Goal: Task Accomplishment & Management: Use online tool/utility

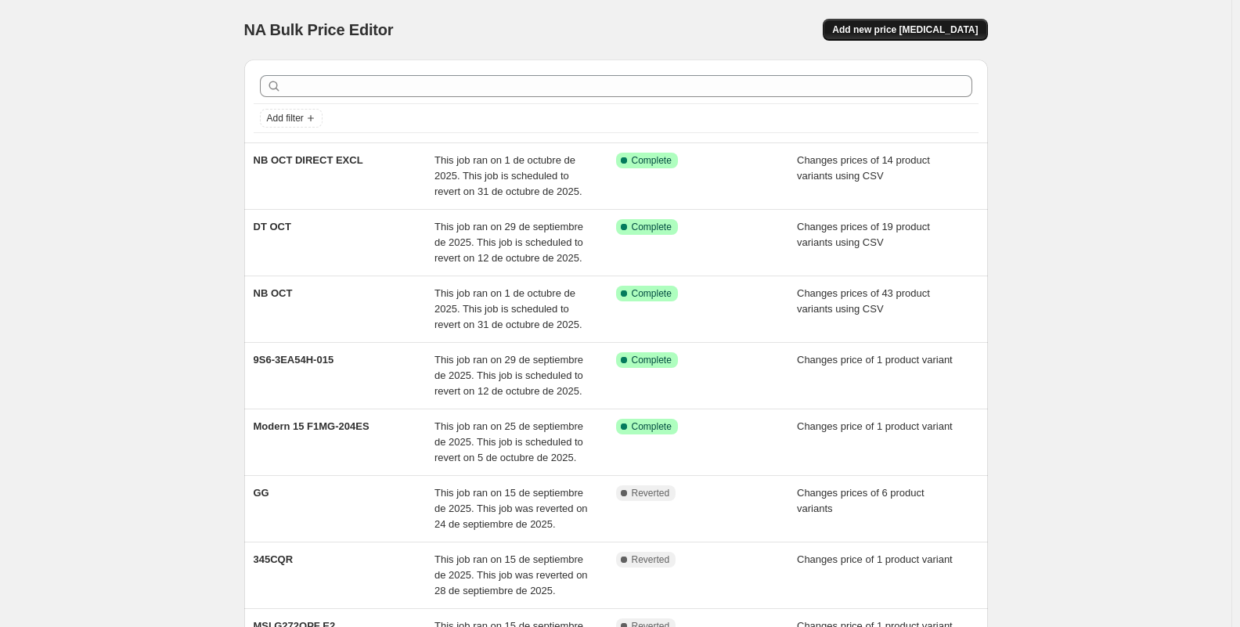
click at [918, 21] on button "Add new price [MEDICAL_DATA]" at bounding box center [905, 30] width 164 height 22
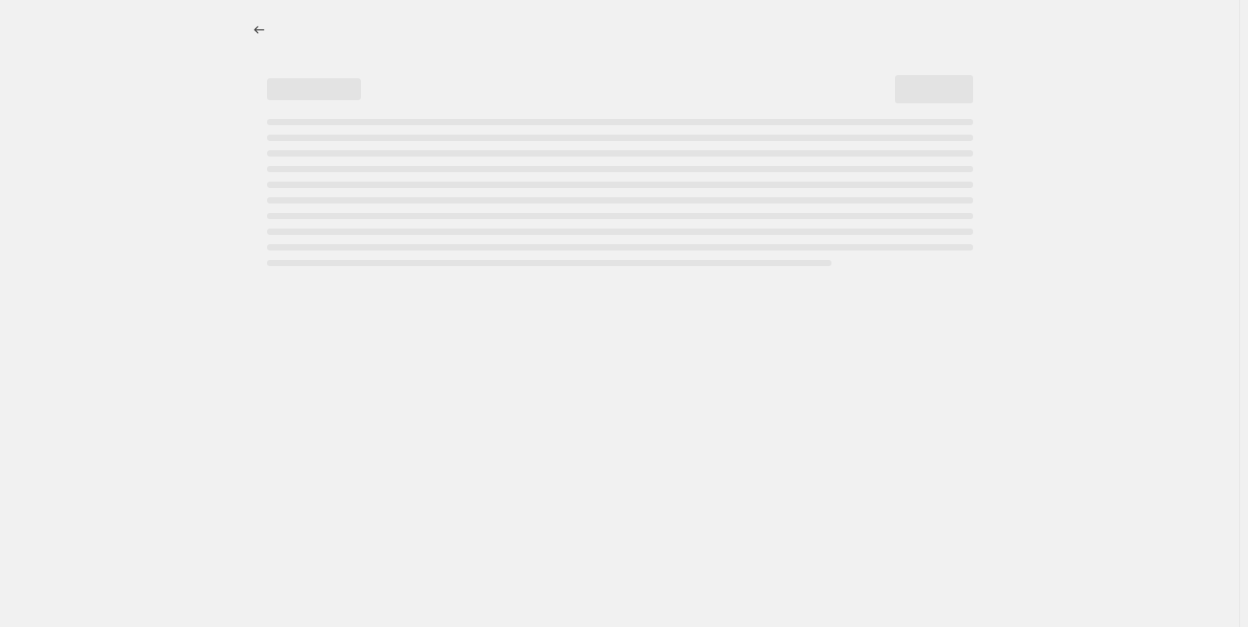
select select "percentage"
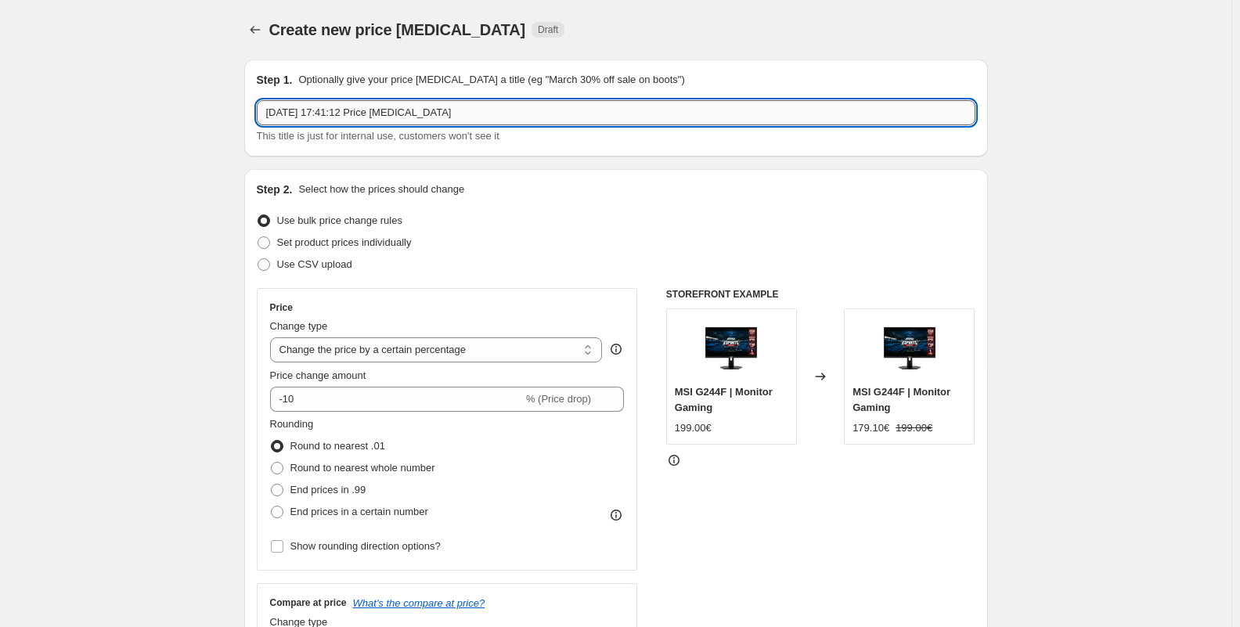
click at [417, 110] on input "[DATE] 17:41:12 Price [MEDICAL_DATA]" at bounding box center [616, 112] width 719 height 25
type input "NB GAMING PACK"
click at [357, 244] on span "Set product prices individually" at bounding box center [344, 242] width 135 height 12
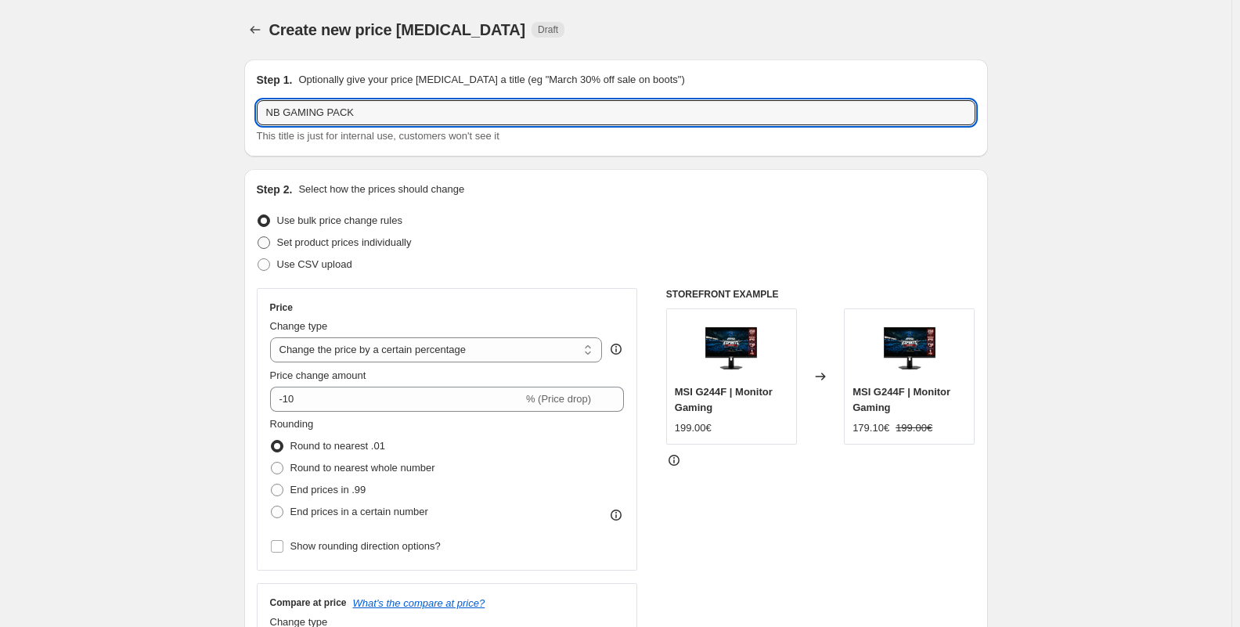
click at [258, 237] on input "Set product prices individually" at bounding box center [258, 236] width 1 height 1
radio input "true"
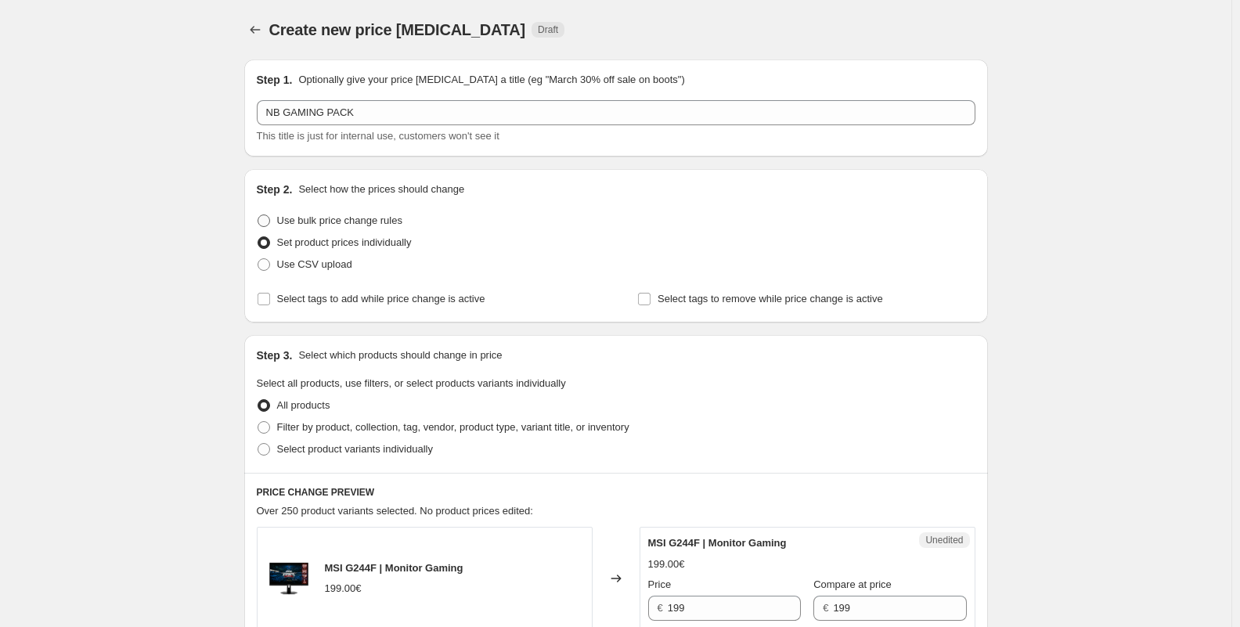
scroll to position [78, 0]
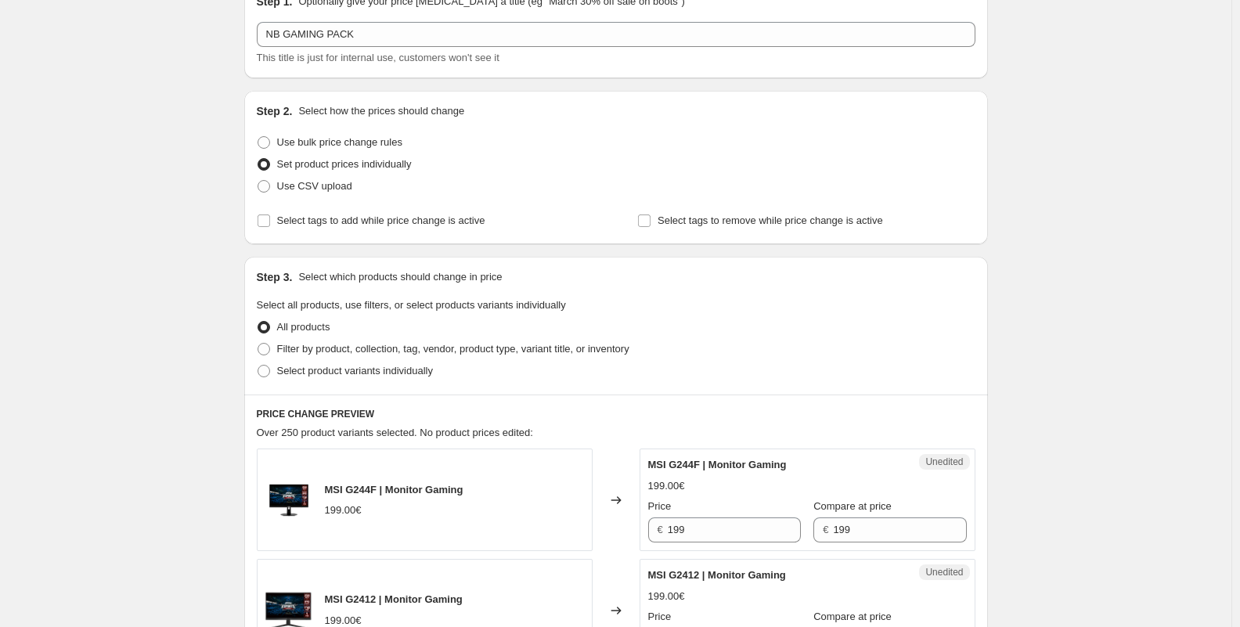
click at [326, 222] on span "Select tags to add while price change is active" at bounding box center [381, 221] width 208 height 12
click at [270, 222] on input "Select tags to add while price change is active" at bounding box center [264, 221] width 13 height 13
checkbox input "true"
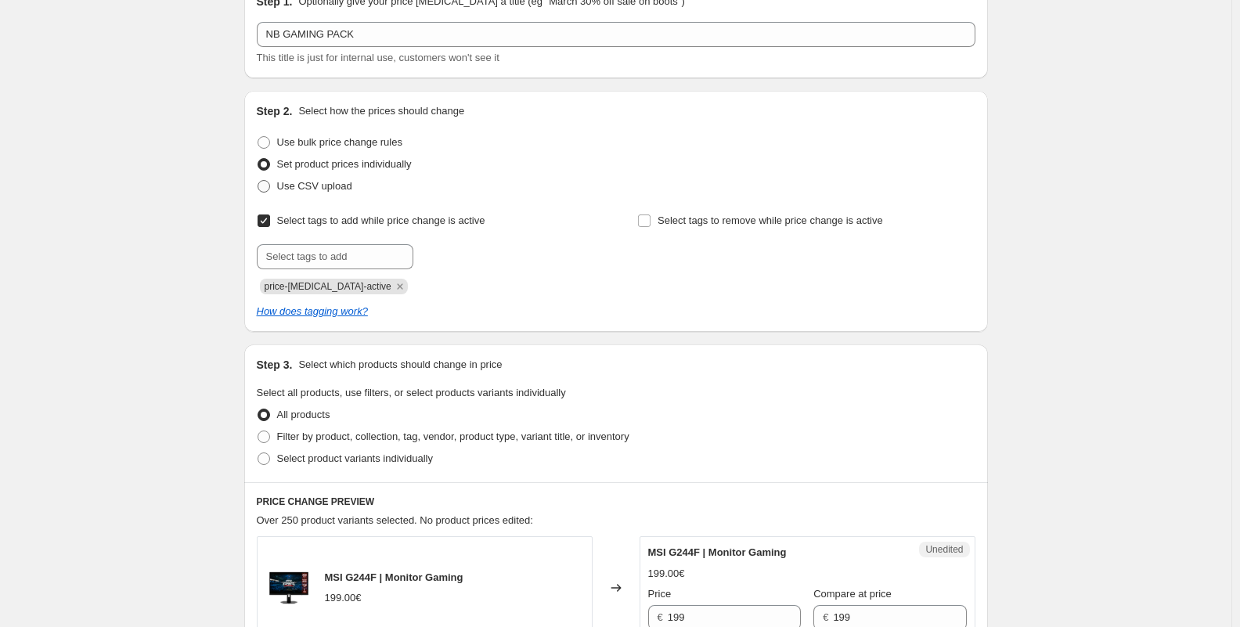
click at [334, 188] on span "Use CSV upload" at bounding box center [314, 186] width 75 height 12
click at [258, 181] on input "Use CSV upload" at bounding box center [258, 180] width 1 height 1
radio input "true"
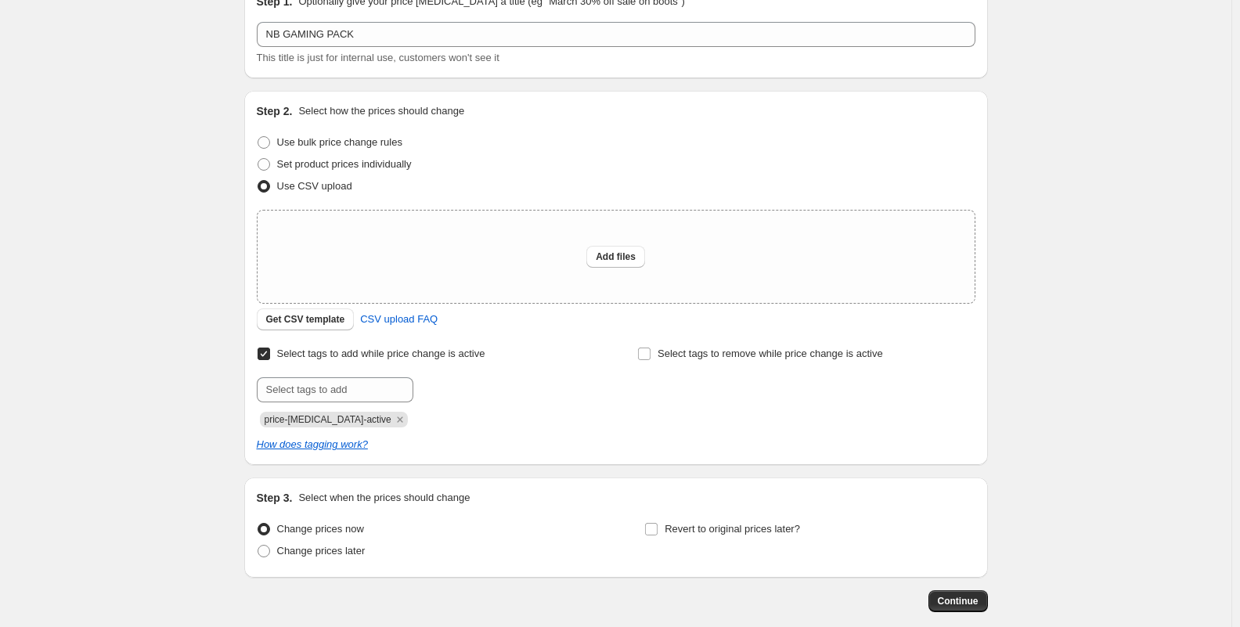
click at [393, 424] on icon "Remove price-change-job-active" at bounding box center [400, 420] width 14 height 14
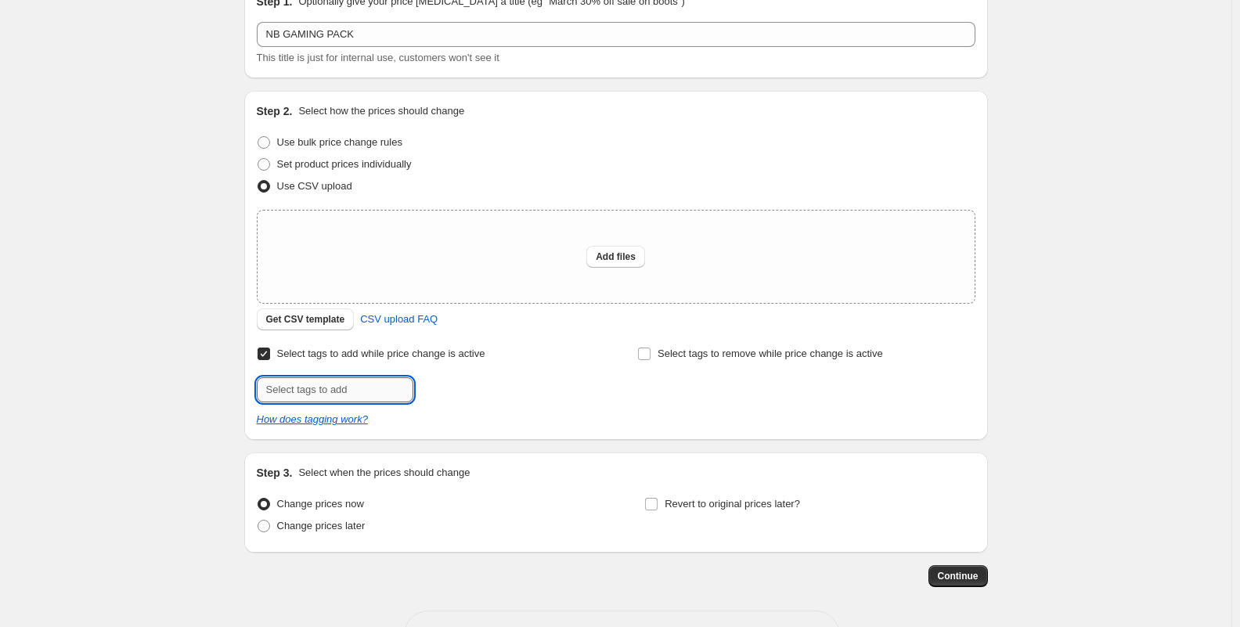
click at [356, 394] on input "text" at bounding box center [335, 389] width 157 height 25
type input "offer"
click at [446, 395] on button "Add offer" at bounding box center [447, 388] width 60 height 22
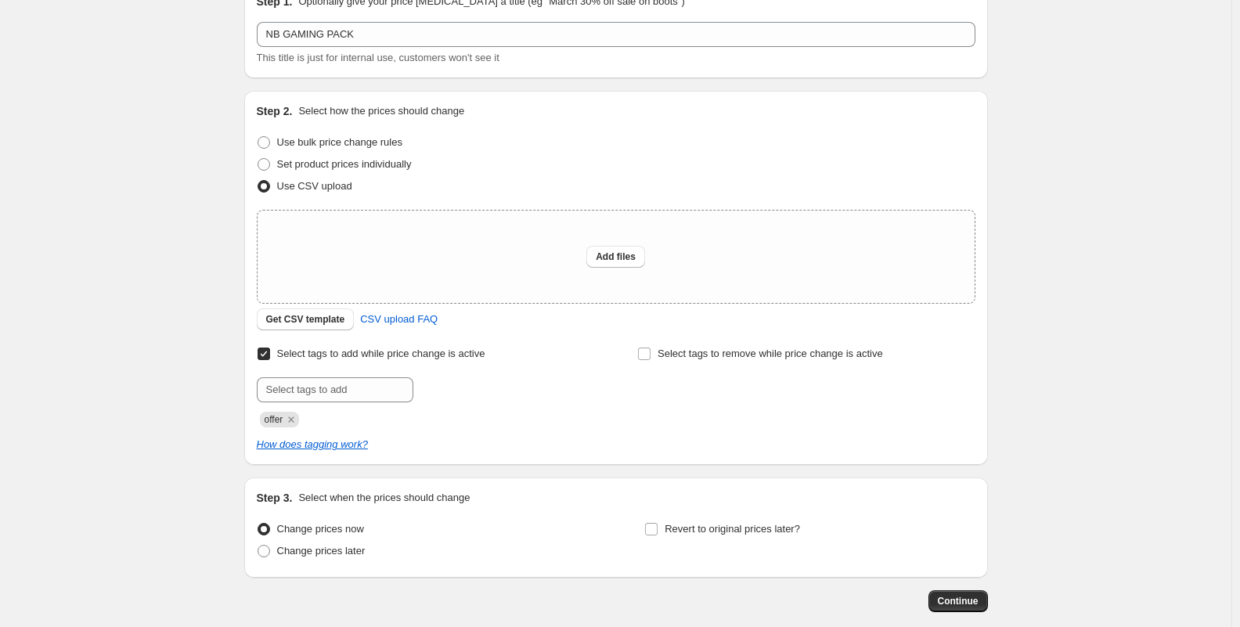
click at [178, 273] on div "Create new price [MEDICAL_DATA]. This page is ready Create new price [MEDICAL_D…" at bounding box center [616, 315] width 1232 height 786
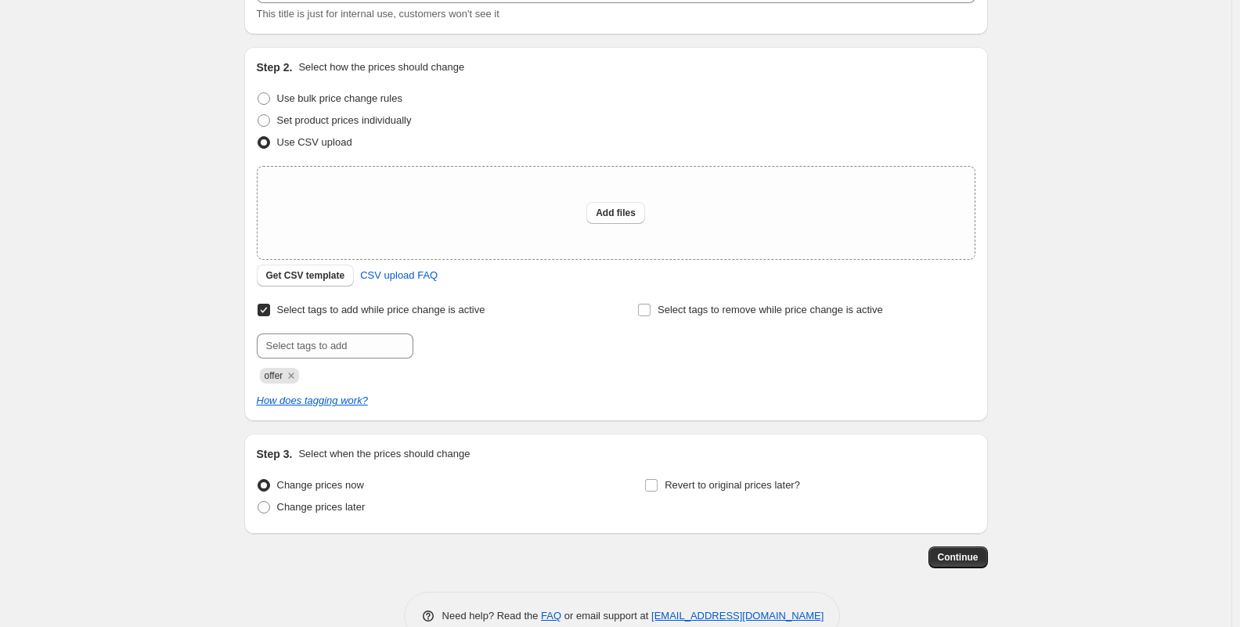
scroll to position [158, 0]
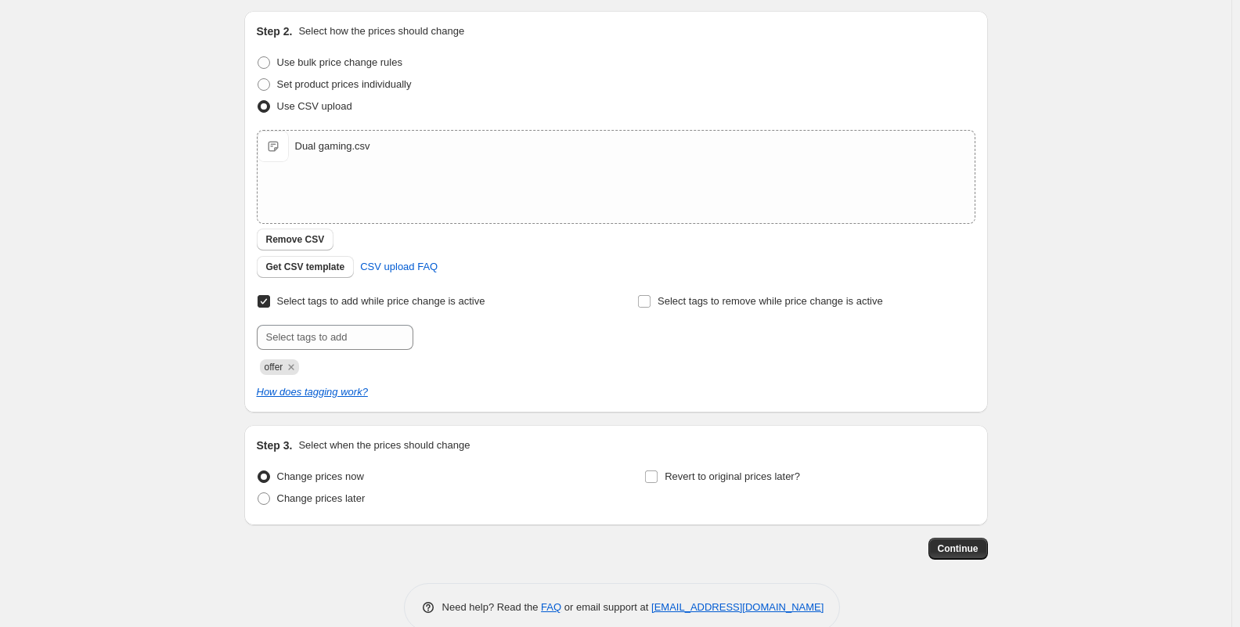
click at [153, 253] on div "Create new price [MEDICAL_DATA]. This page is ready Create new price [MEDICAL_D…" at bounding box center [616, 249] width 1232 height 814
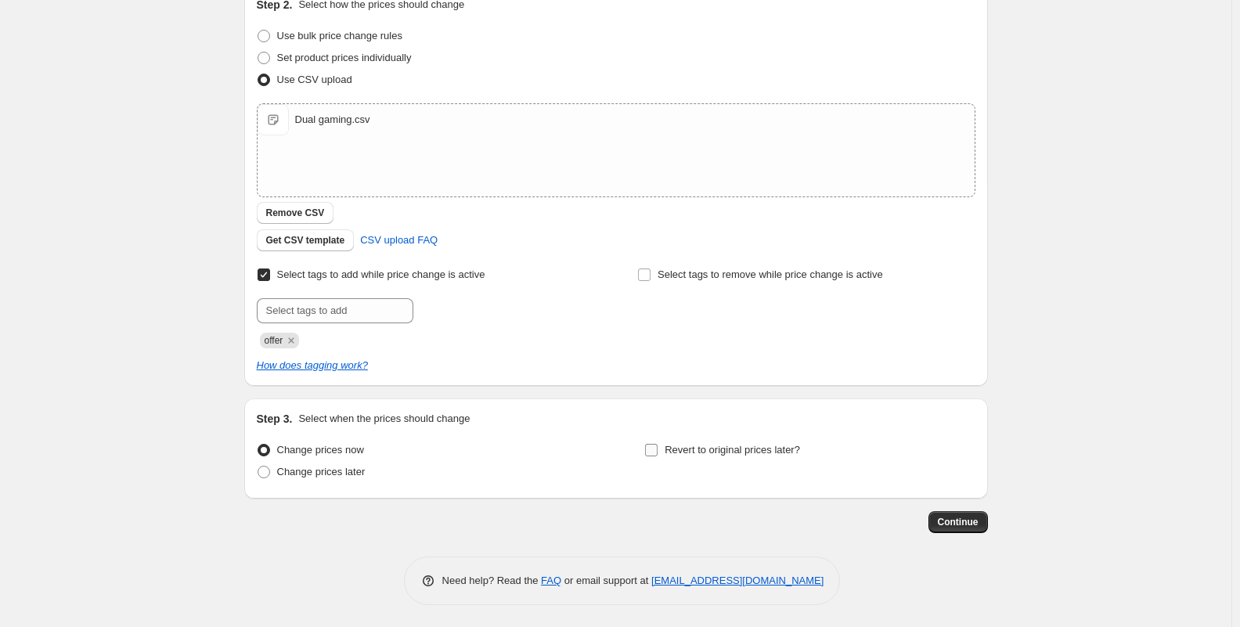
click at [717, 451] on span "Revert to original prices later?" at bounding box center [732, 450] width 135 height 12
click at [658, 451] on input "Revert to original prices later?" at bounding box center [651, 450] width 13 height 13
checkbox input "true"
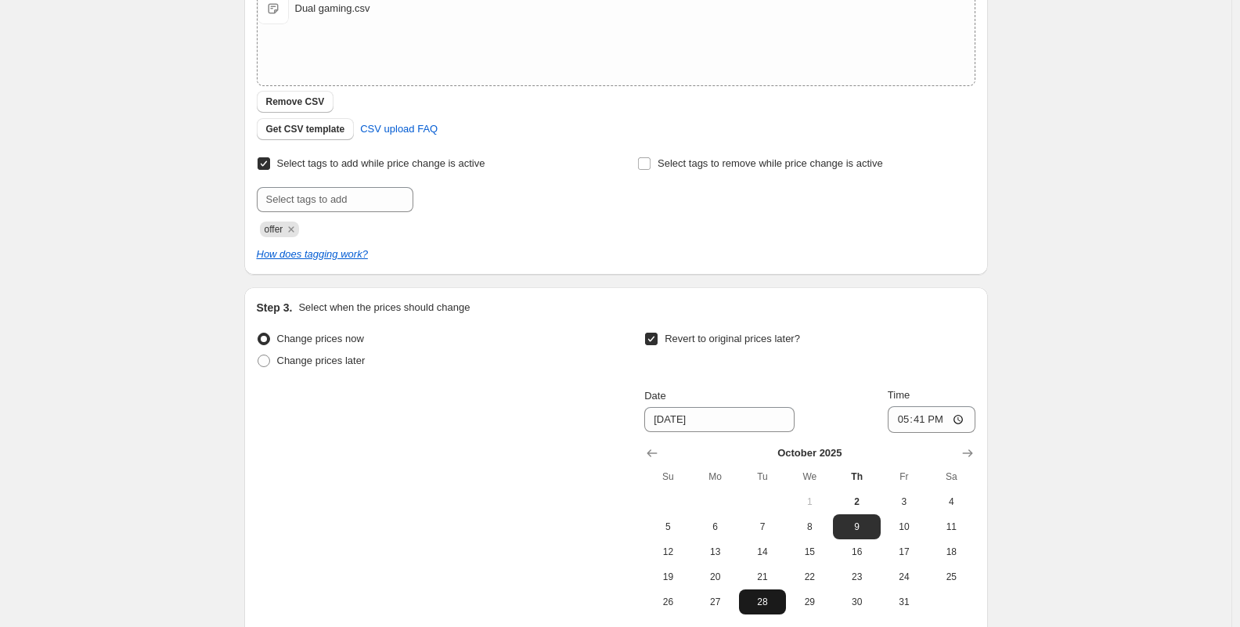
scroll to position [453, 0]
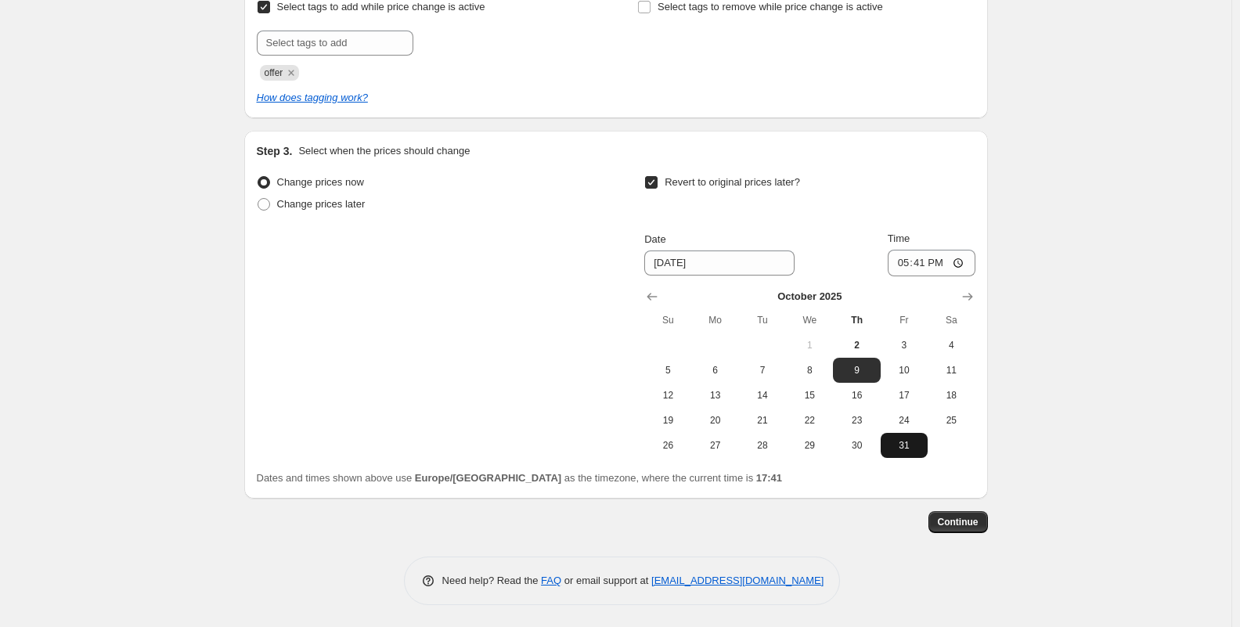
click at [889, 449] on button "31" at bounding box center [904, 445] width 47 height 25
type input "[DATE]"
click at [931, 273] on input "17:41" at bounding box center [932, 263] width 88 height 27
type input "23:59"
click at [963, 523] on span "Continue" at bounding box center [958, 522] width 41 height 13
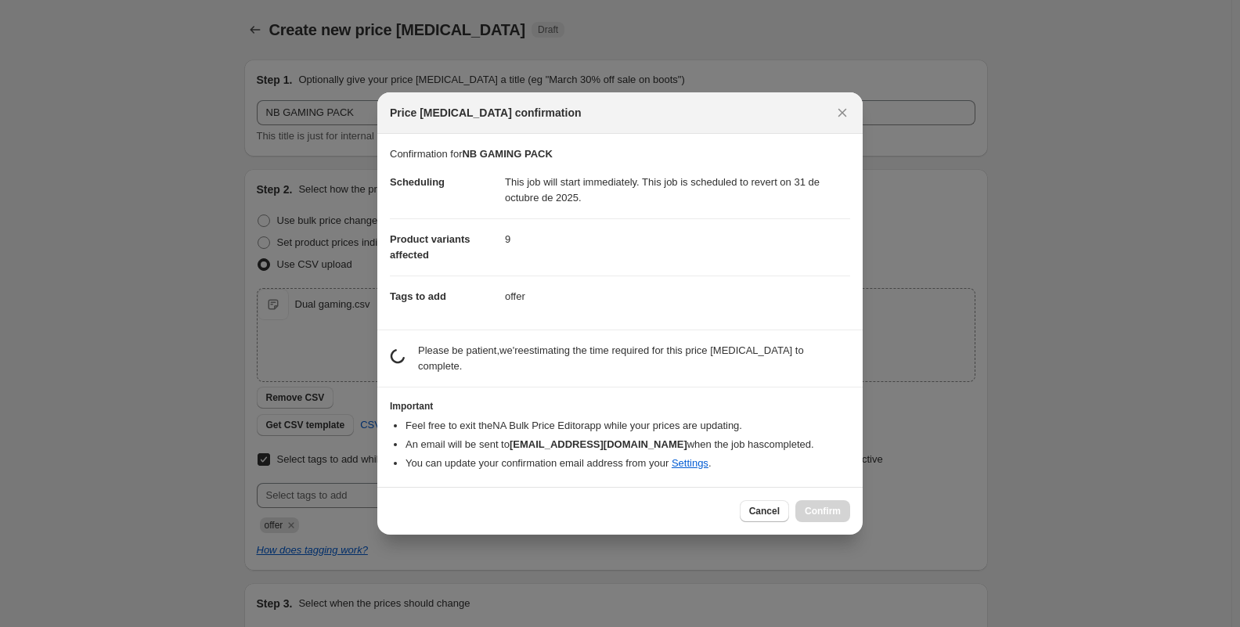
scroll to position [0, 0]
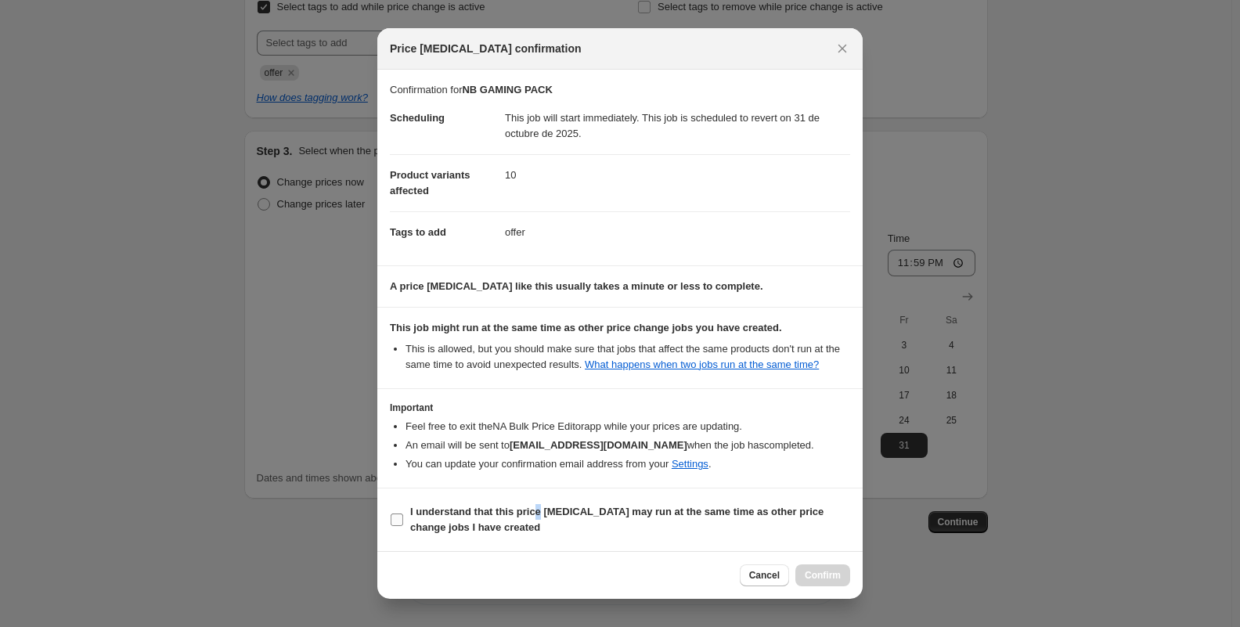
click at [536, 517] on b "I understand that this price [MEDICAL_DATA] may run at the same time as other p…" at bounding box center [616, 519] width 413 height 27
click at [623, 511] on b "I understand that this price [MEDICAL_DATA] may run at the same time as other p…" at bounding box center [616, 519] width 413 height 27
click at [403, 514] on input "I understand that this price [MEDICAL_DATA] may run at the same time as other p…" at bounding box center [397, 520] width 13 height 13
checkbox input "true"
click at [833, 576] on span "Confirm" at bounding box center [823, 575] width 36 height 13
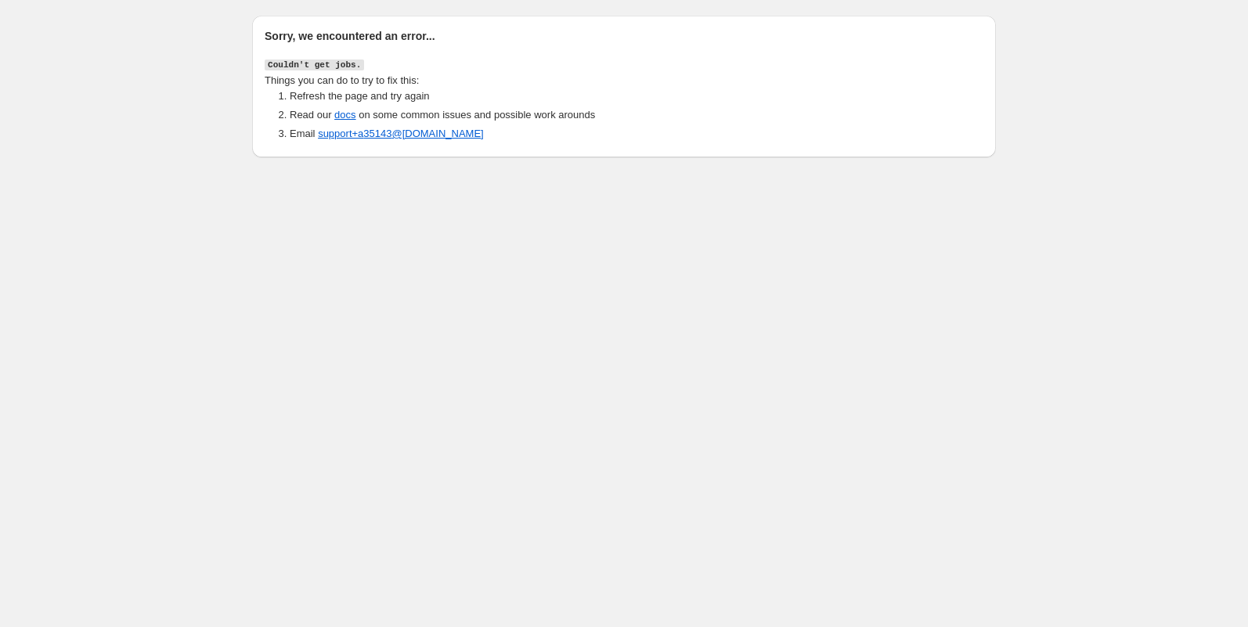
drag, startPoint x: 769, startPoint y: 257, endPoint x: 631, endPoint y: 144, distance: 178.1
click at [769, 256] on body "Sorry, we encountered an error... Couldn't get jobs. Things you can do to try t…" at bounding box center [624, 313] width 1248 height 627
